Goal: Navigation & Orientation: Find specific page/section

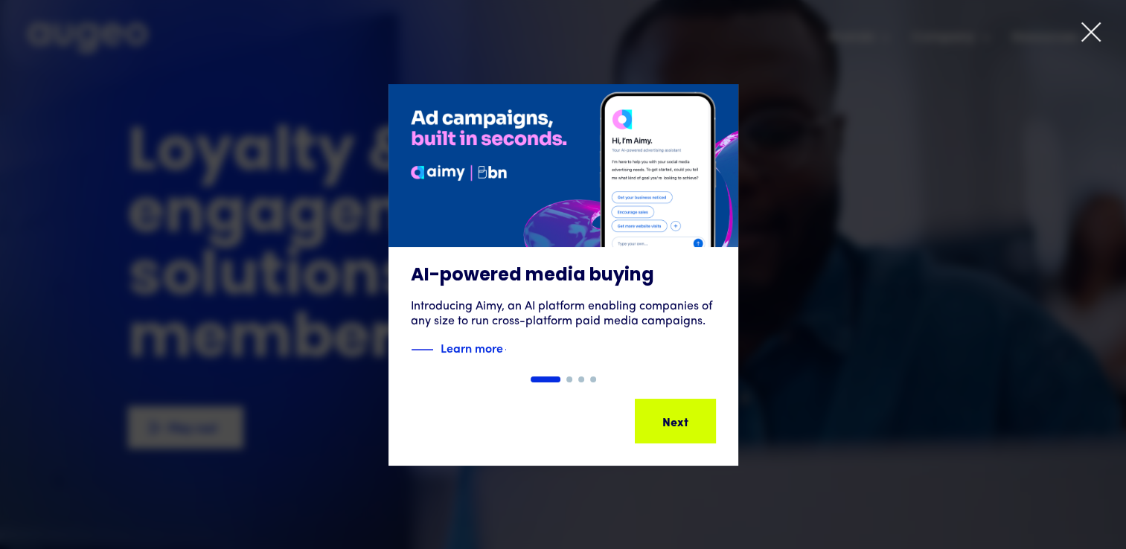
click at [1105, 31] on div at bounding box center [563, 274] width 1126 height 549
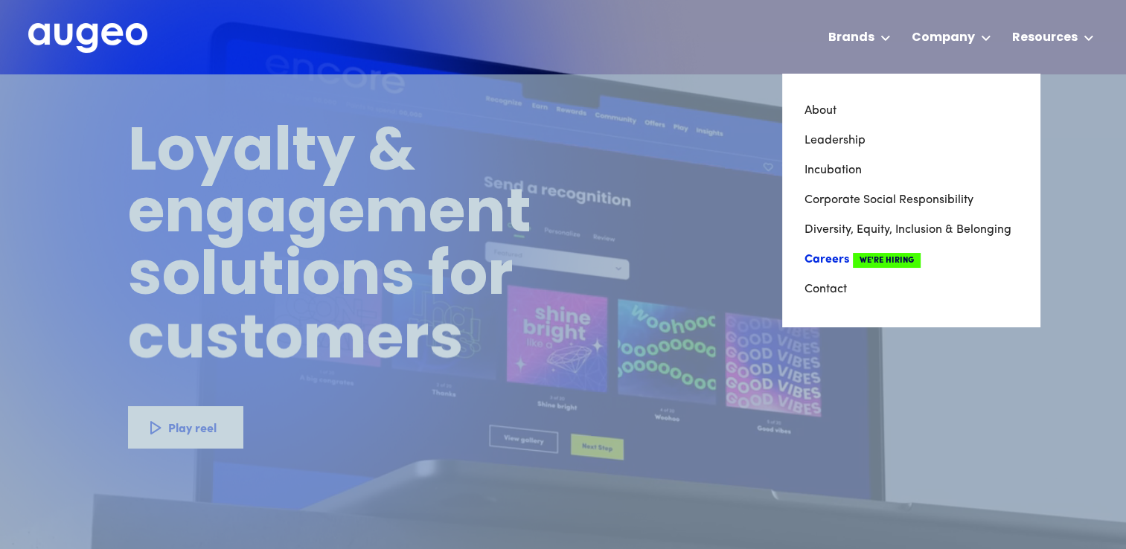
click at [833, 263] on link "Careers We're Hiring" at bounding box center [911, 260] width 213 height 30
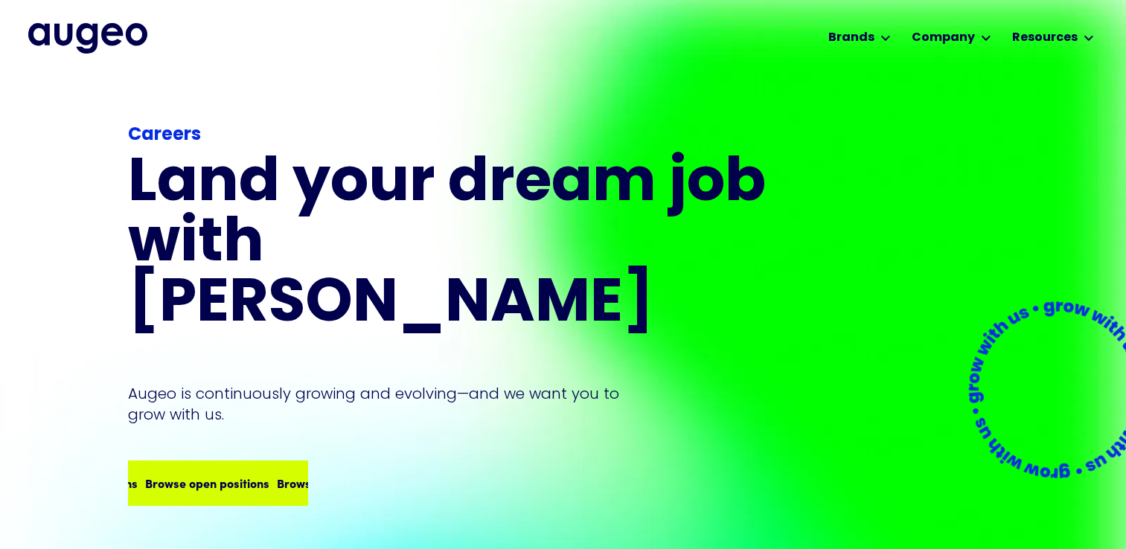
click at [258, 462] on div "Browse open positions Browse open positions Browse open positions Browse open p…" at bounding box center [218, 483] width 176 height 42
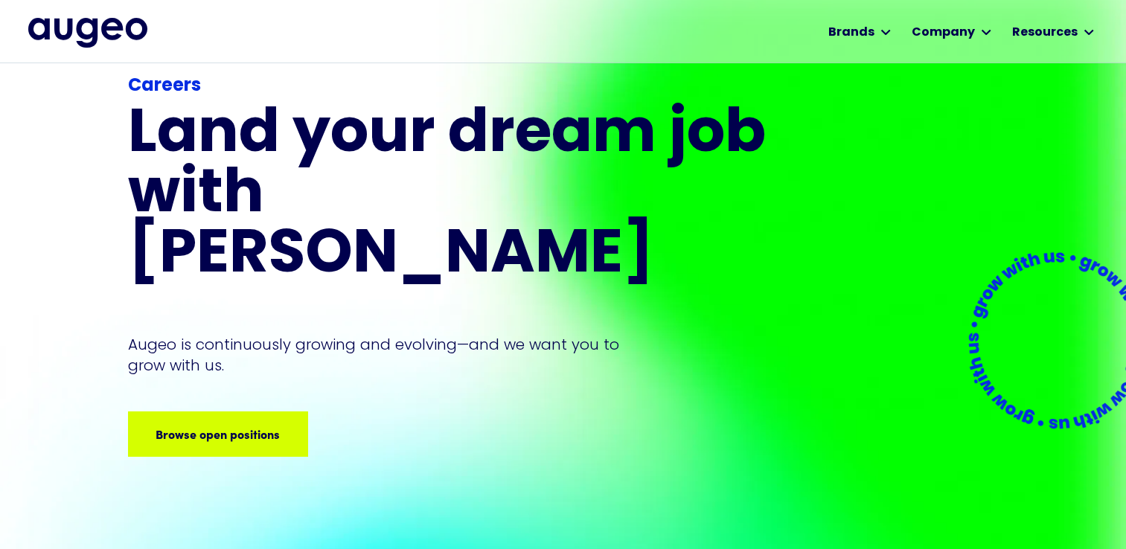
click at [250, 356] on div at bounding box center [563, 337] width 1126 height 549
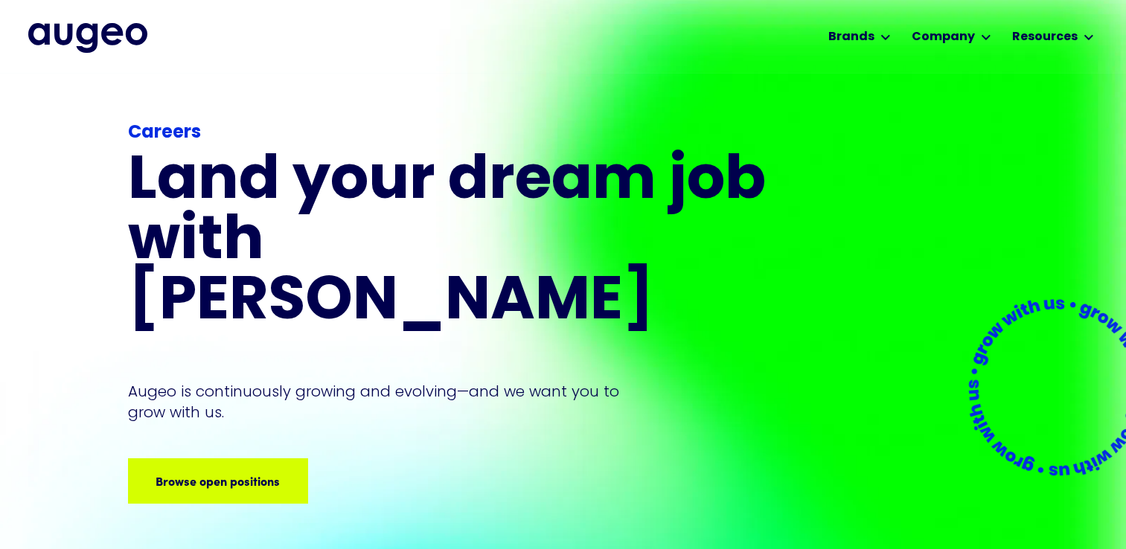
click at [258, 416] on div at bounding box center [563, 348] width 1126 height 549
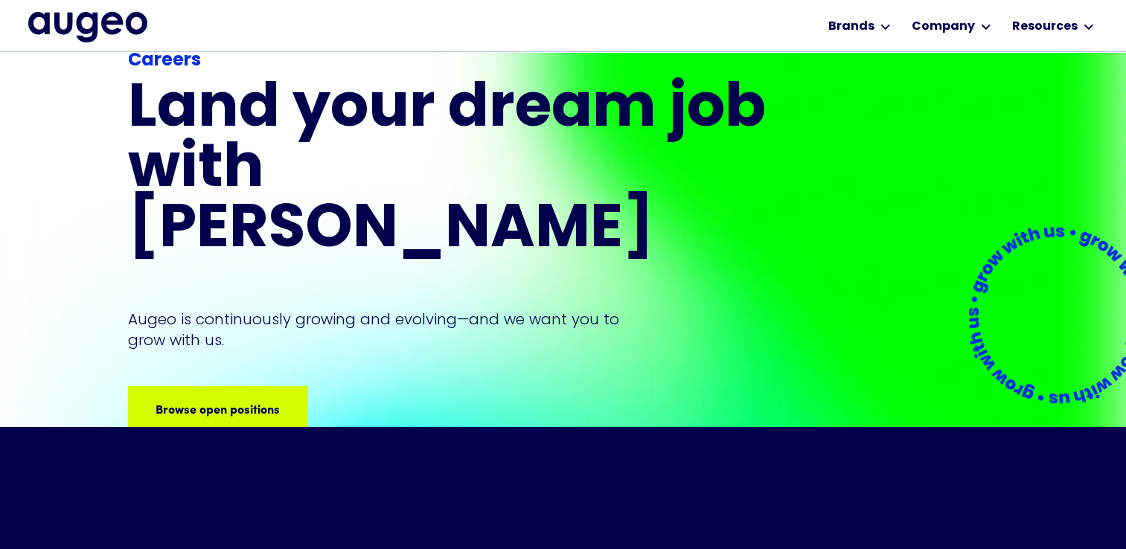
click at [322, 348] on div at bounding box center [563, 326] width 1126 height 549
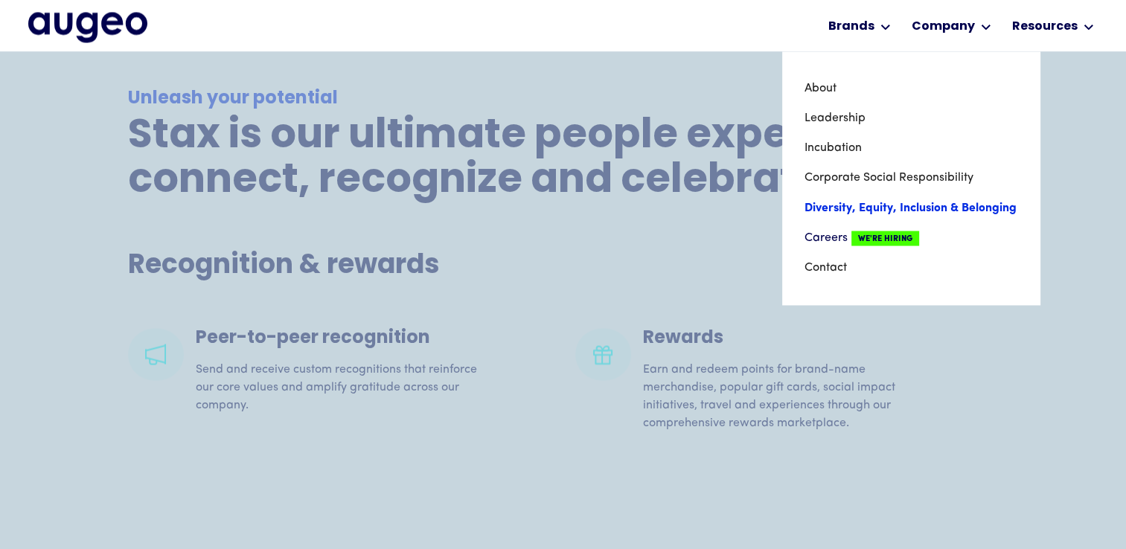
scroll to position [2627, 0]
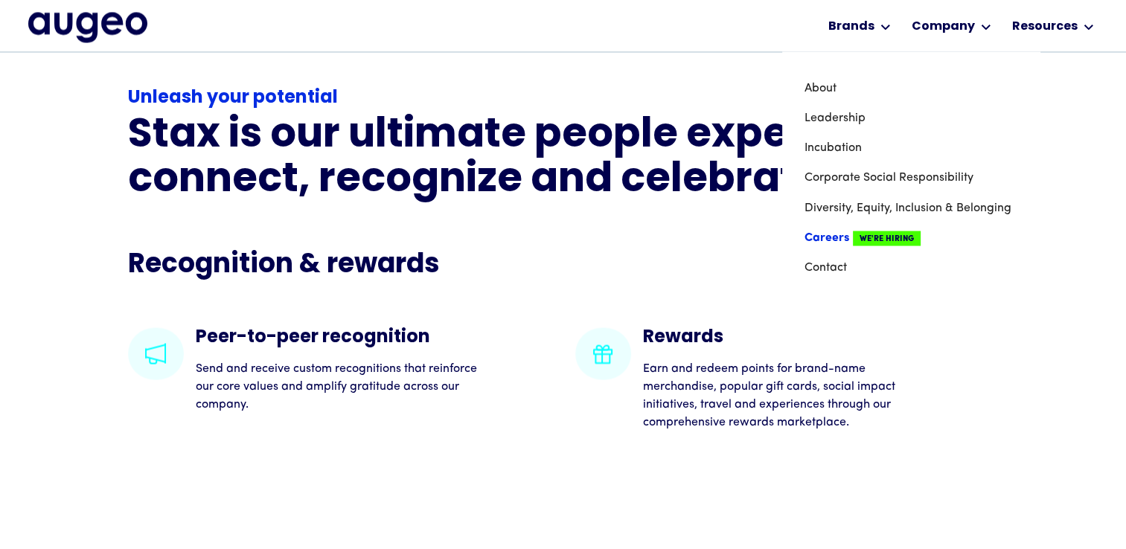
click at [826, 240] on link "Careers We're Hiring" at bounding box center [911, 238] width 213 height 30
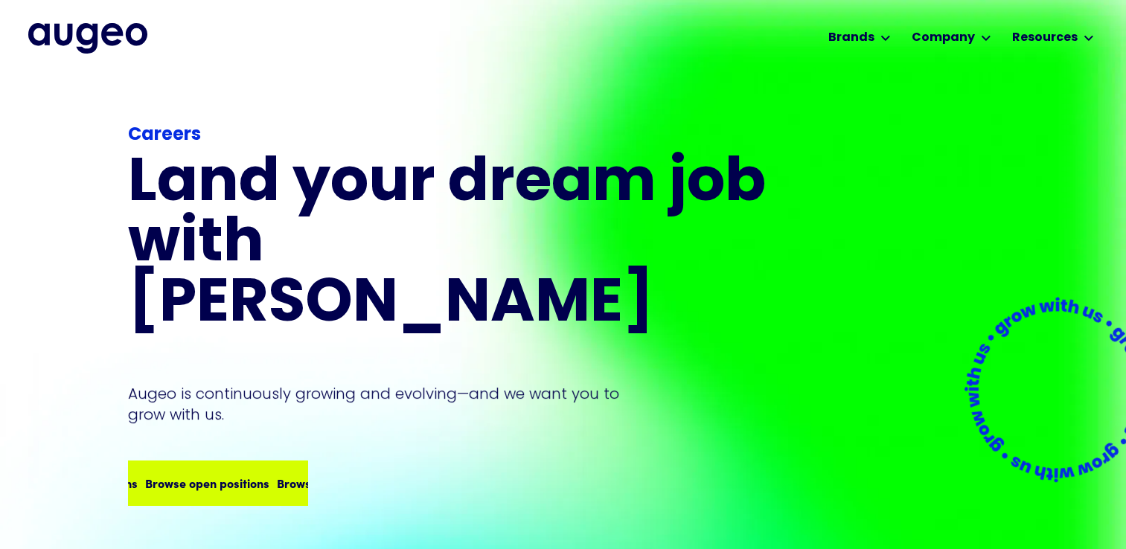
click at [228, 462] on div "Browse open positions Browse open positions Browse open positions Browse open p…" at bounding box center [218, 483] width 176 height 42
